Goal: Task Accomplishment & Management: Manage account settings

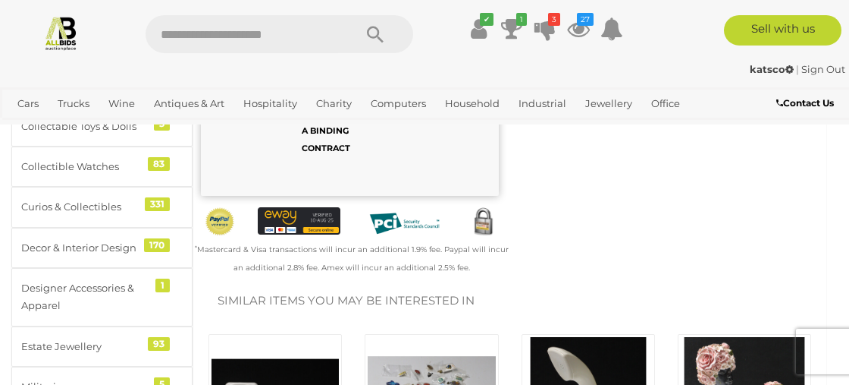
scroll to position [175, 0]
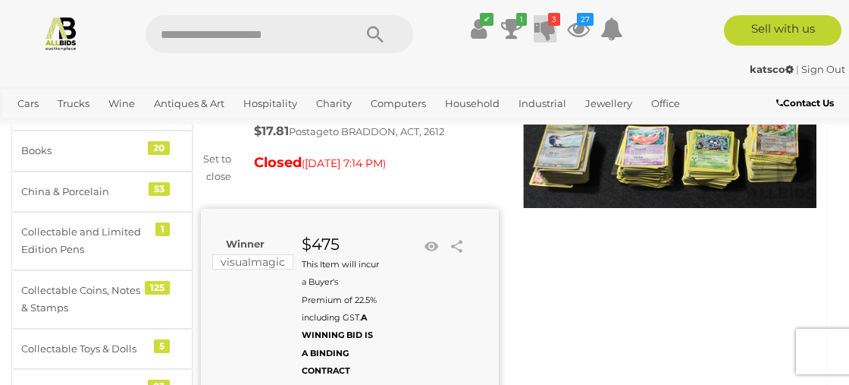
click at [551, 32] on icon at bounding box center [545, 28] width 21 height 27
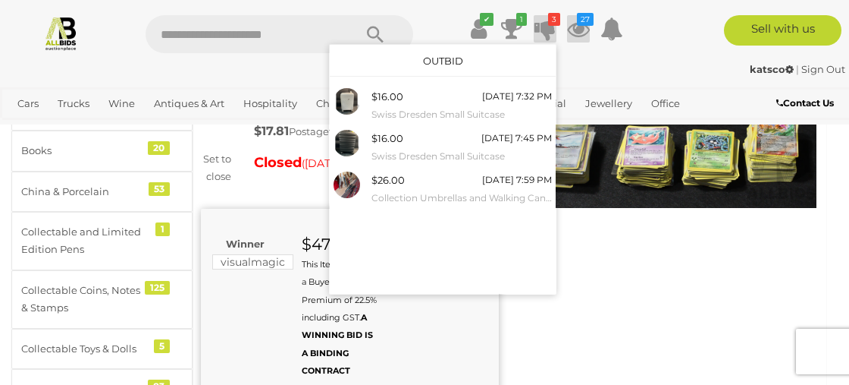
click at [583, 27] on icon at bounding box center [578, 28] width 23 height 27
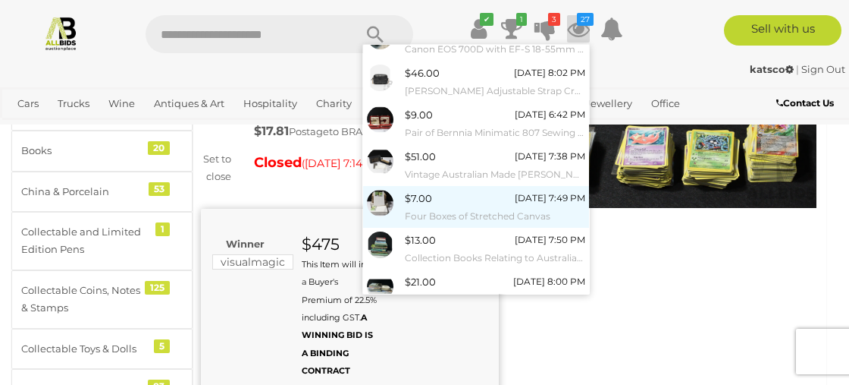
scroll to position [232, 0]
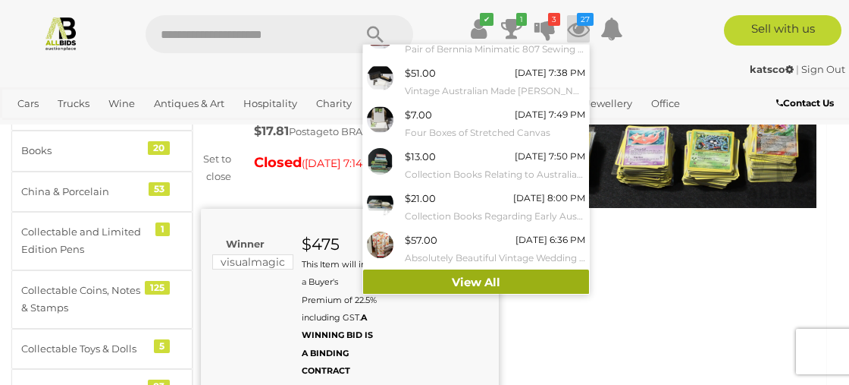
click at [472, 275] on link "View All" at bounding box center [476, 282] width 226 height 27
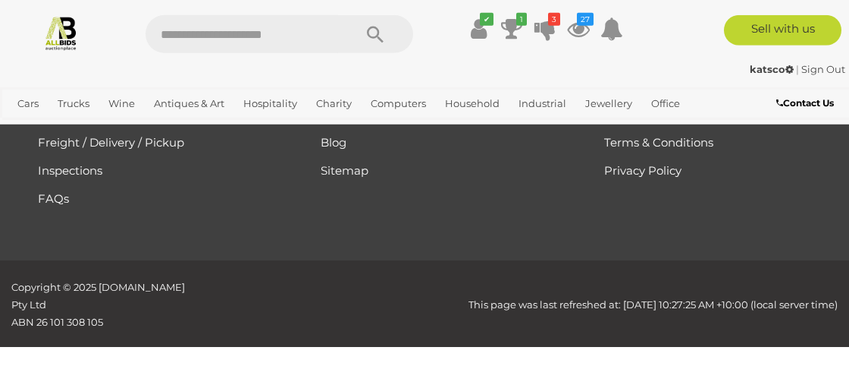
scroll to position [16643, 0]
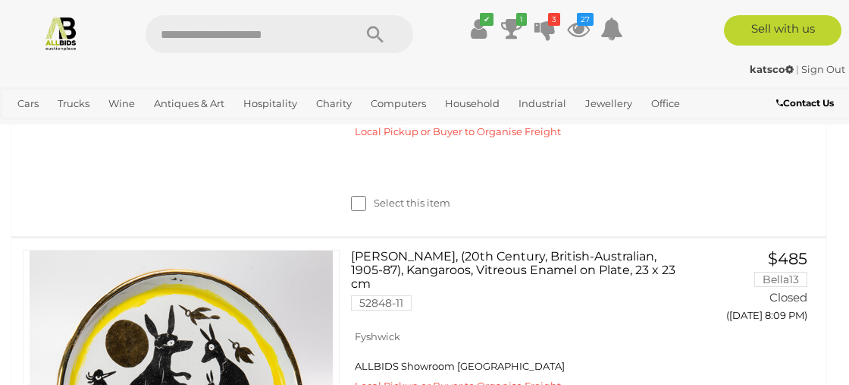
scroll to position [87, 0]
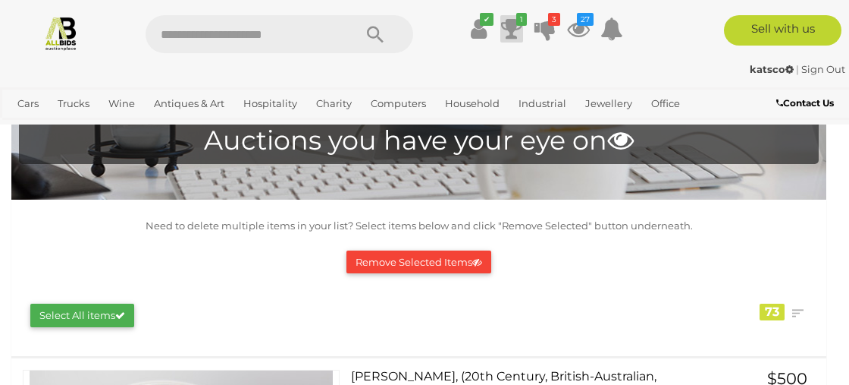
click at [518, 23] on icon "1" at bounding box center [521, 19] width 11 height 13
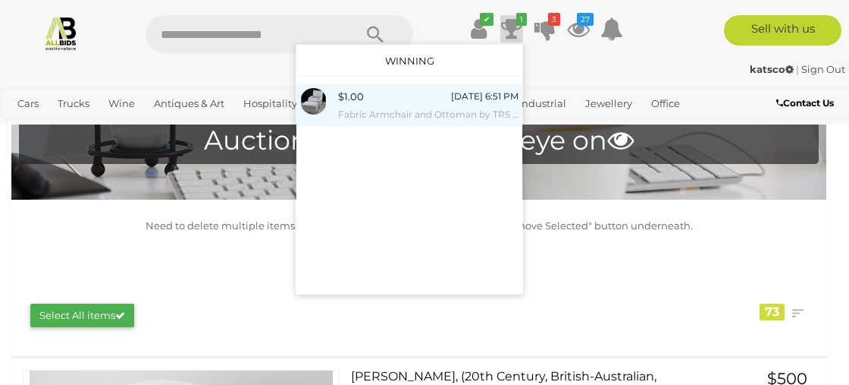
click at [412, 115] on small "Fabric Armchair and Ottoman by TRS Furniture" at bounding box center [428, 114] width 181 height 17
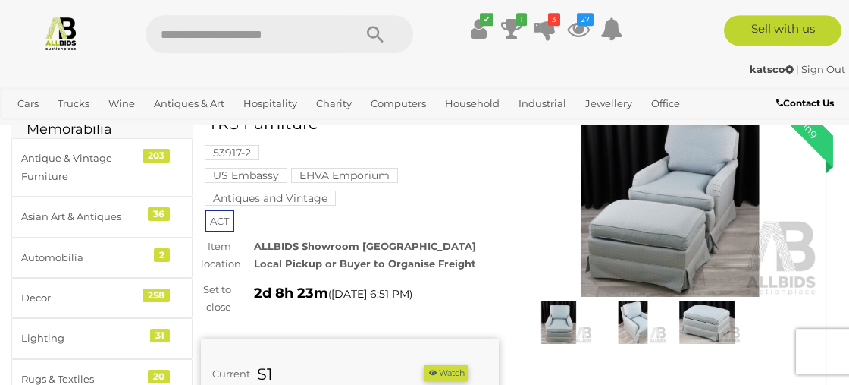
scroll to position [87, 0]
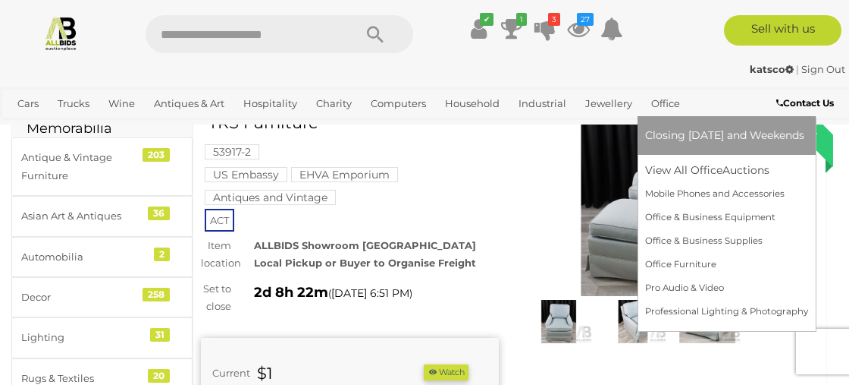
click at [670, 105] on link "Office" at bounding box center [665, 103] width 41 height 25
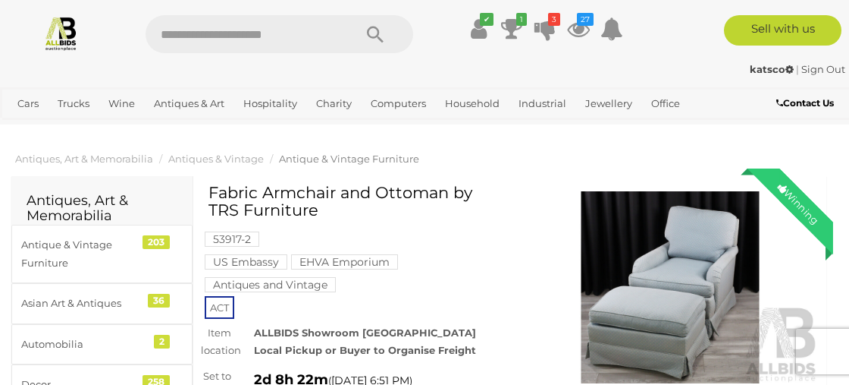
click at [811, 107] on b "Contact Us" at bounding box center [806, 102] width 58 height 11
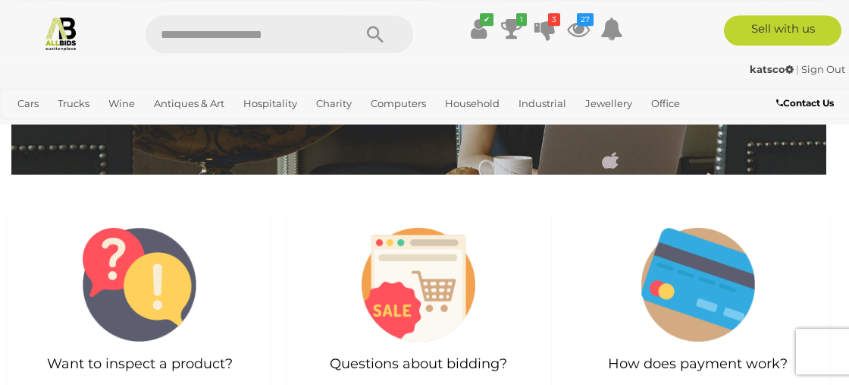
scroll to position [175, 0]
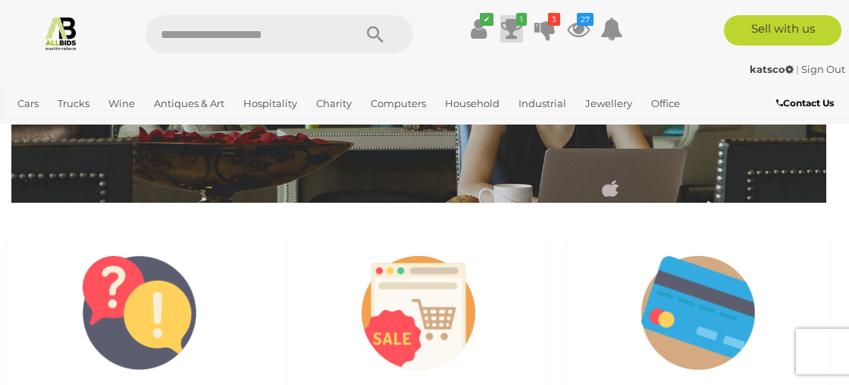
click at [511, 24] on icon at bounding box center [511, 28] width 21 height 27
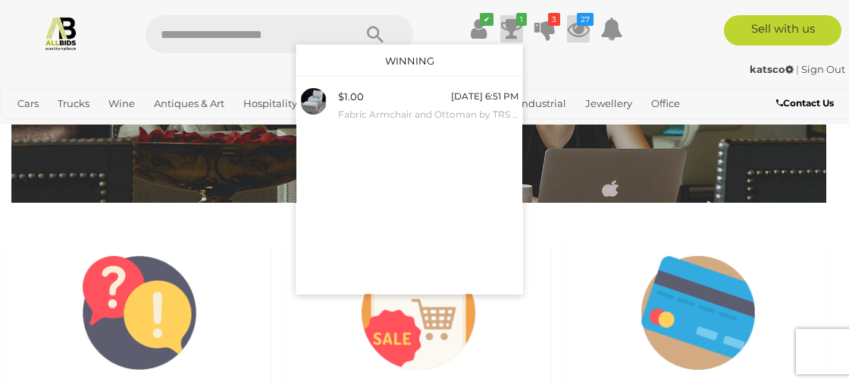
click at [579, 30] on icon at bounding box center [578, 28] width 23 height 27
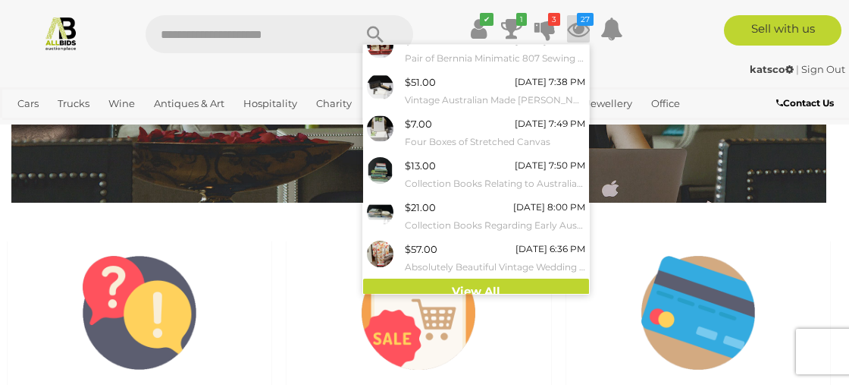
scroll to position [232, 0]
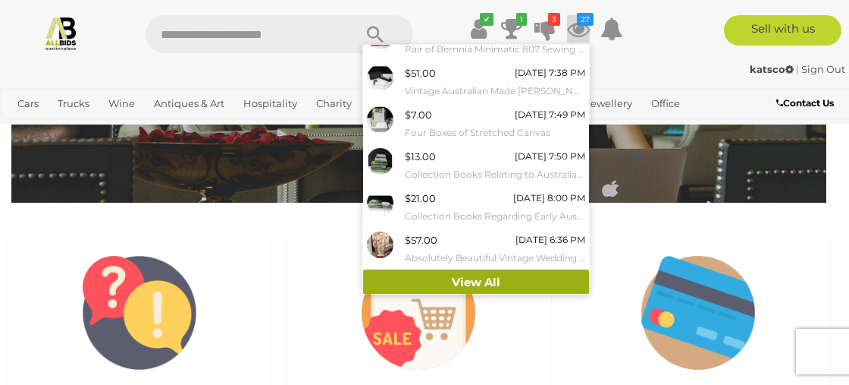
click at [462, 281] on link "View All" at bounding box center [476, 282] width 226 height 27
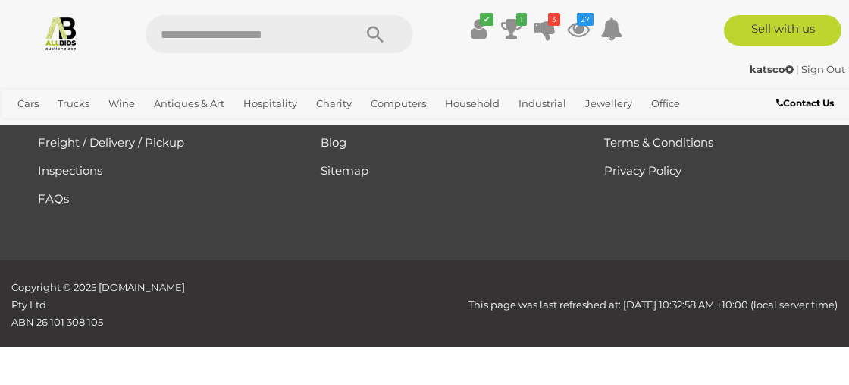
scroll to position [15329, 0]
click at [514, 36] on icon at bounding box center [511, 28] width 21 height 27
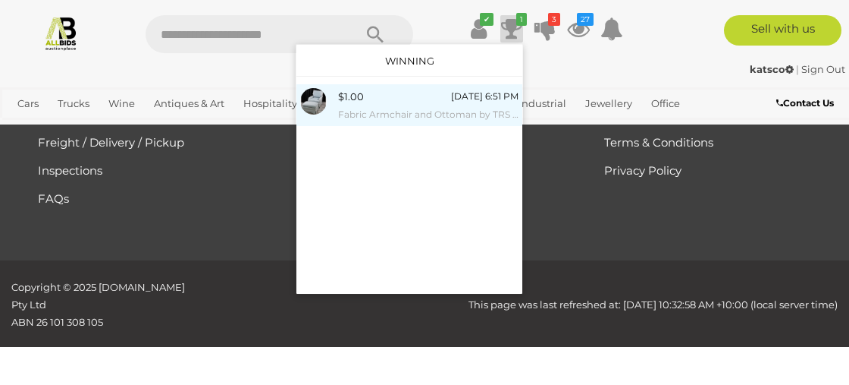
click at [351, 93] on div "$1.00" at bounding box center [351, 96] width 26 height 17
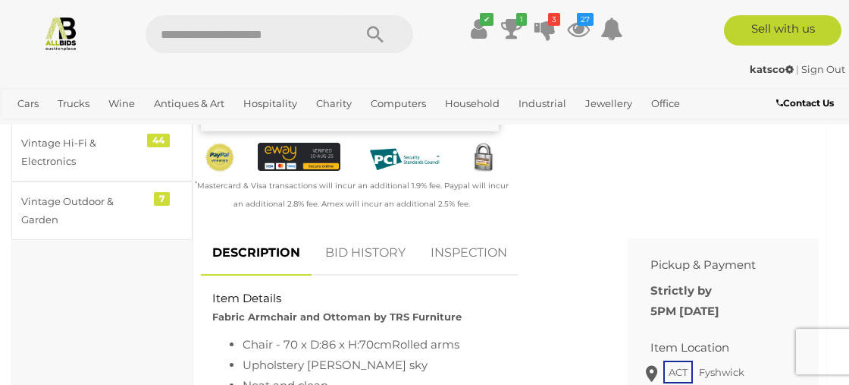
scroll to position [613, 0]
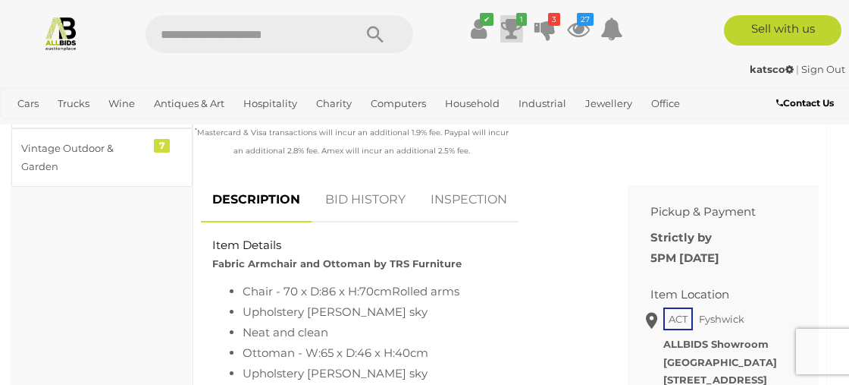
click at [511, 26] on icon at bounding box center [511, 28] width 21 height 27
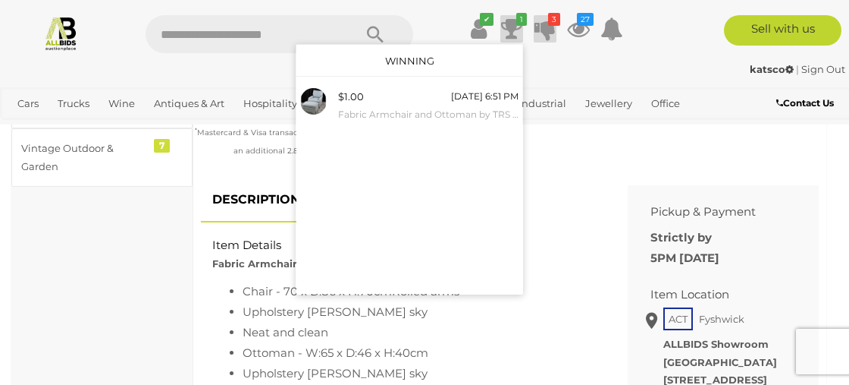
click at [548, 29] on icon at bounding box center [545, 28] width 21 height 27
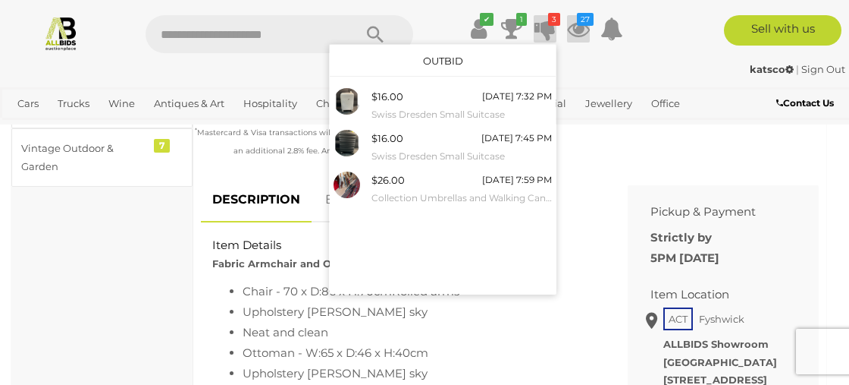
click at [579, 25] on icon "27" at bounding box center [585, 19] width 17 height 13
